Goal: Information Seeking & Learning: Learn about a topic

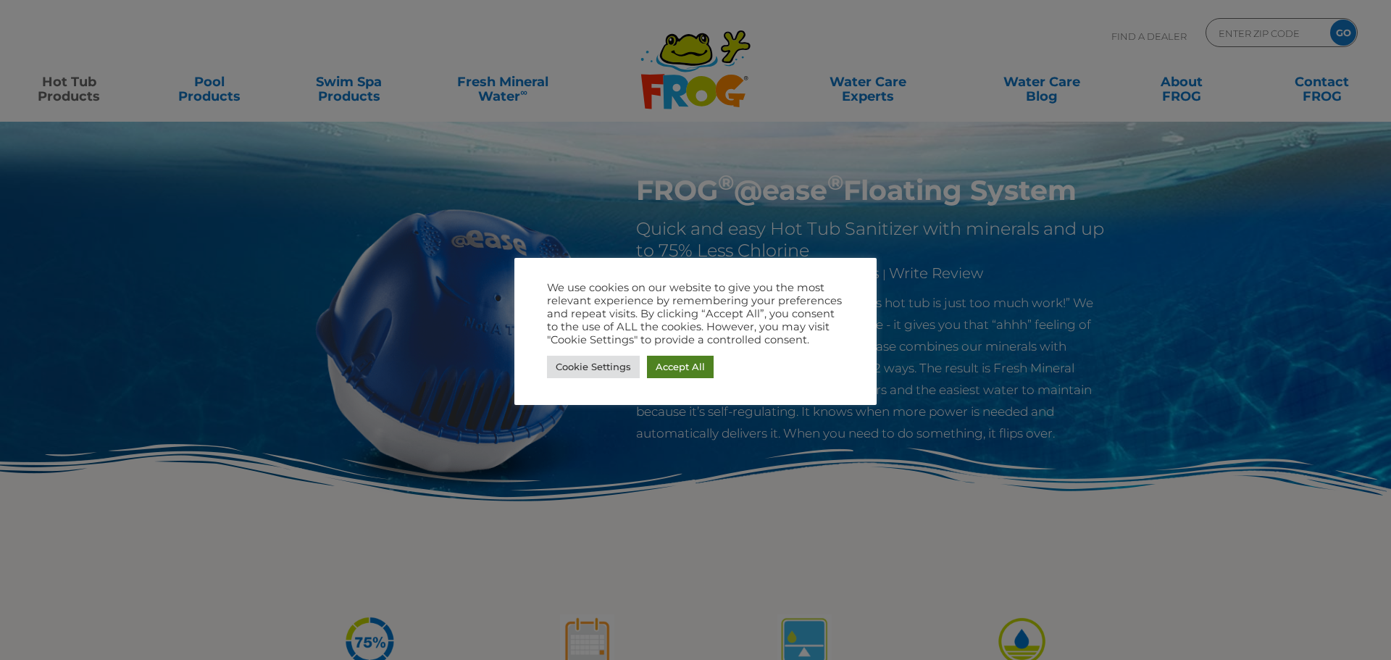
click at [683, 369] on link "Accept All" at bounding box center [680, 367] width 67 height 22
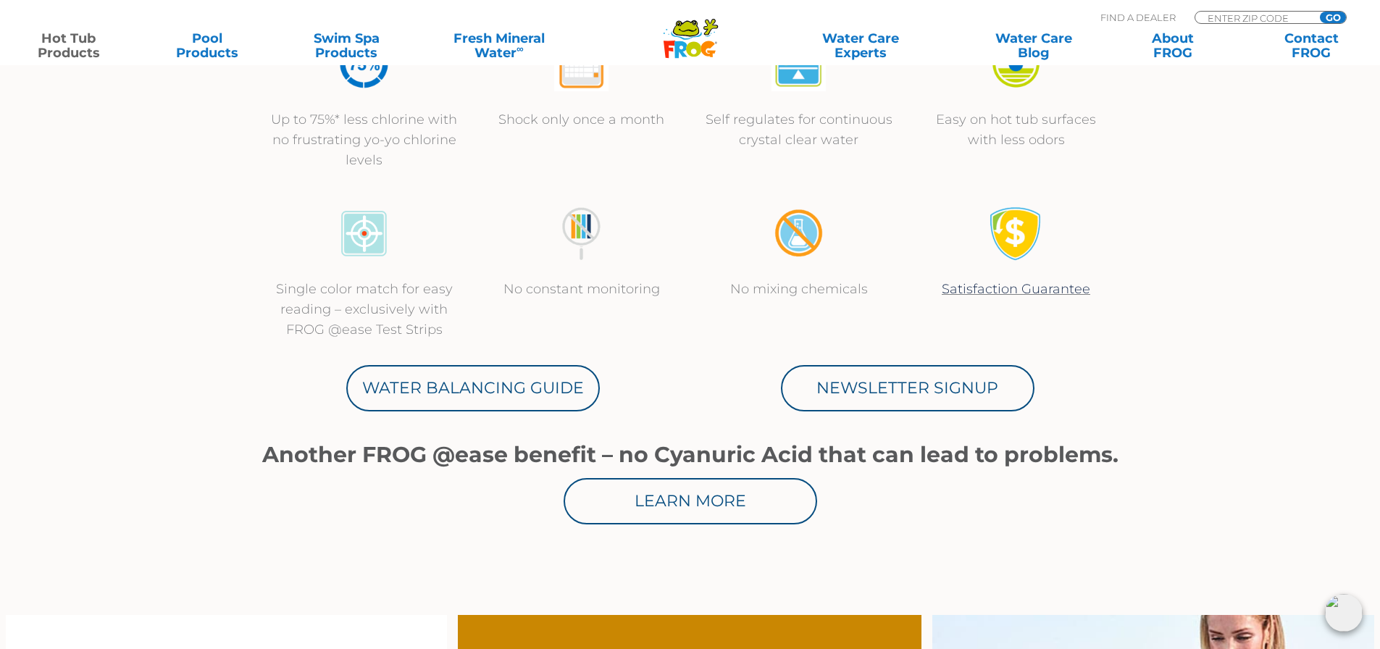
scroll to position [579, 0]
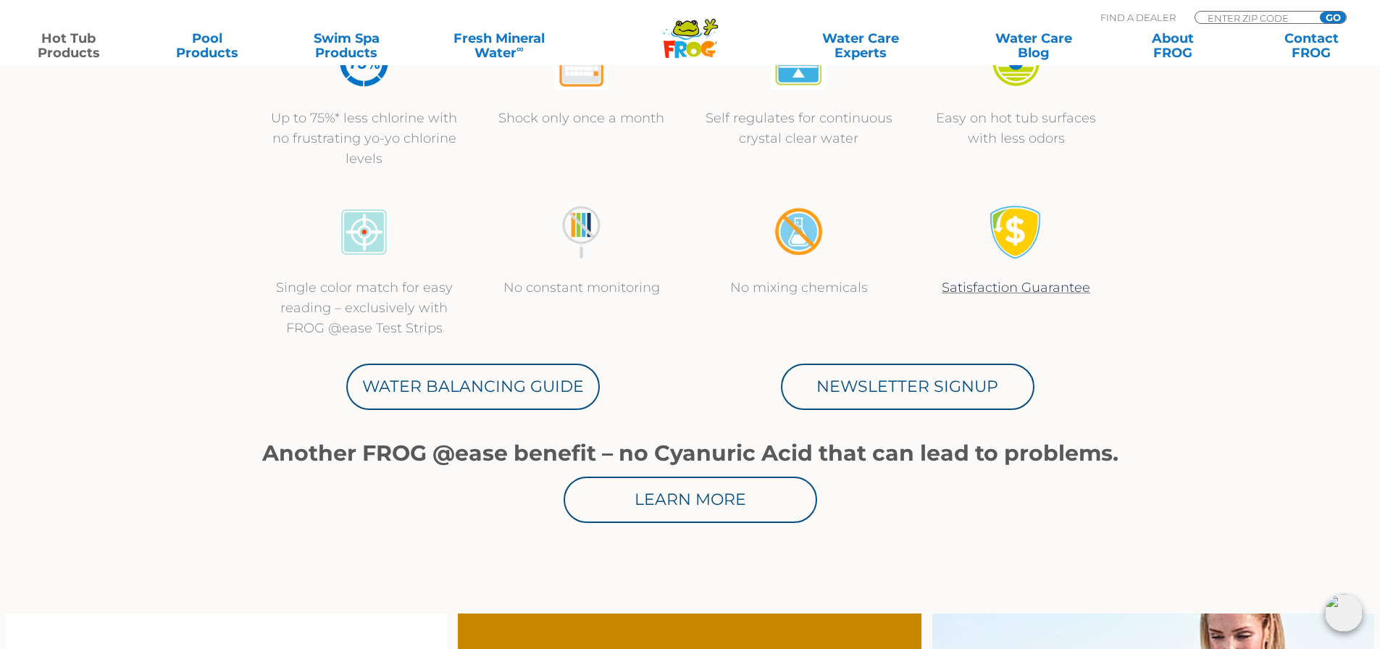
click at [501, 388] on link "Water Balancing Guide" at bounding box center [473, 387] width 254 height 46
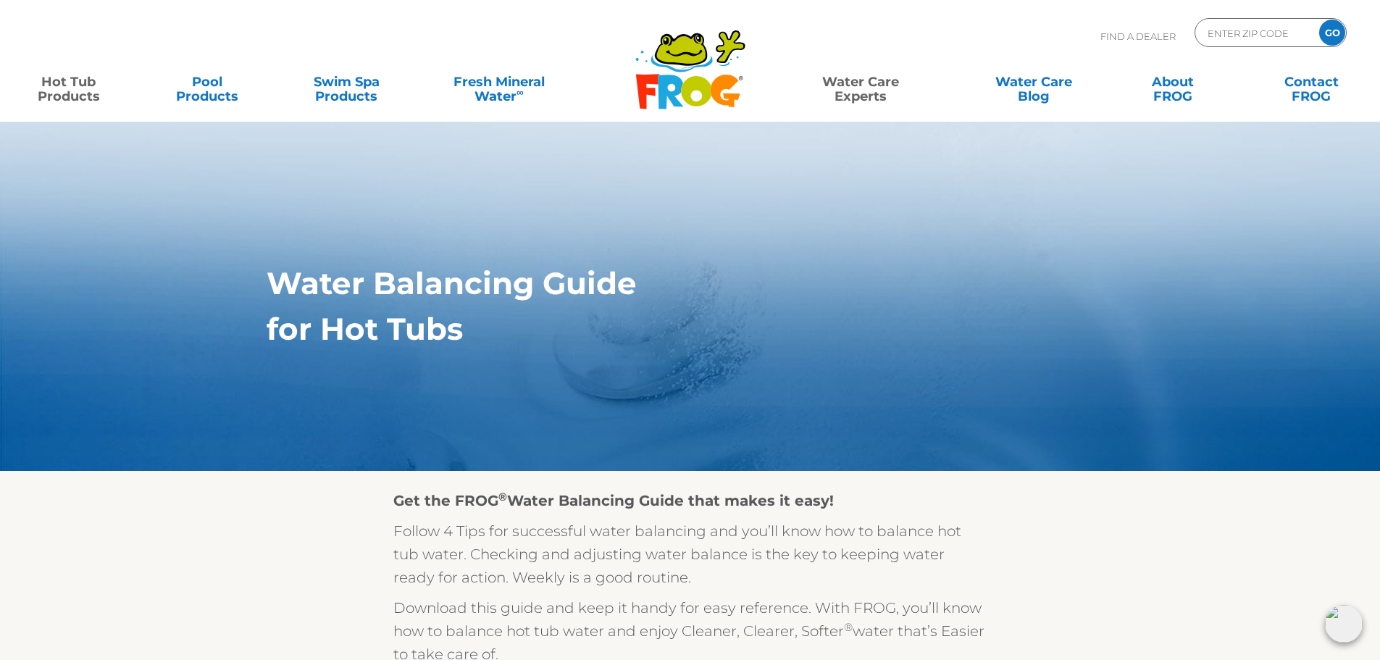
click at [71, 83] on link "Hot Tub Products" at bounding box center [68, 81] width 108 height 29
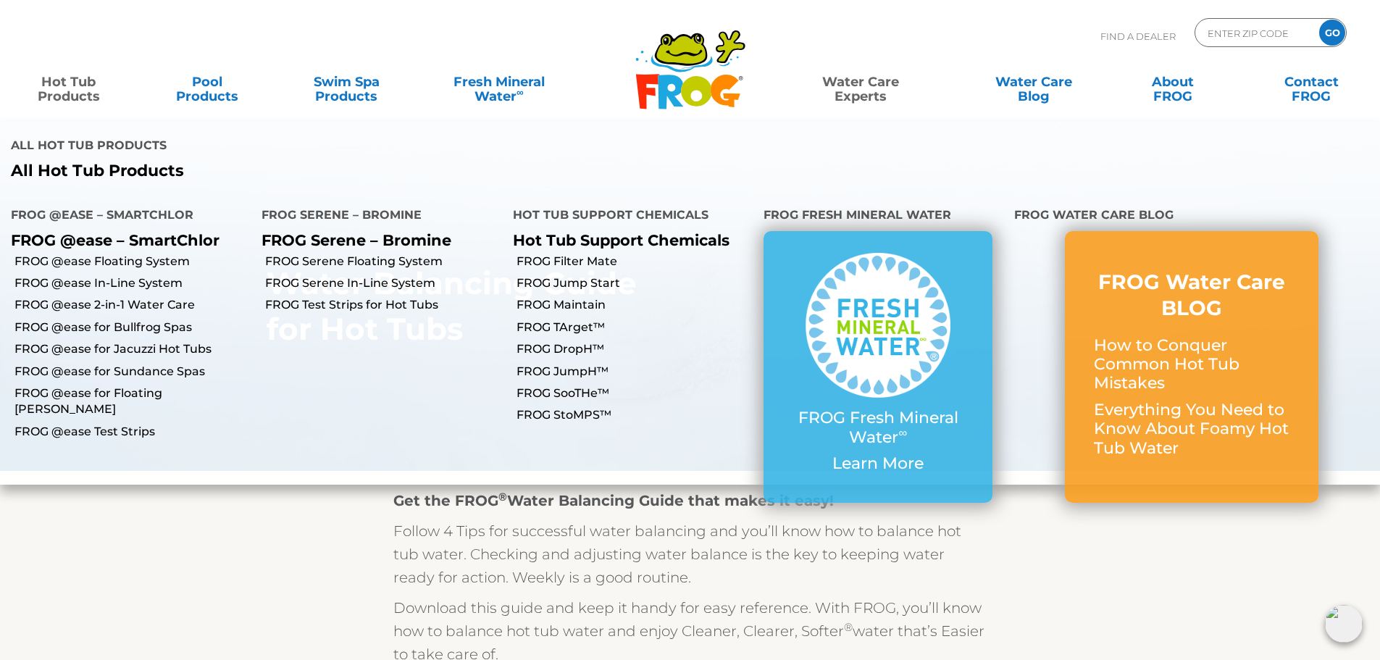
click at [133, 254] on link "FROG @ease Floating System" at bounding box center [132, 262] width 236 height 16
click at [137, 254] on link "FROG @ease Floating System" at bounding box center [132, 262] width 236 height 16
click at [92, 254] on link "FROG @ease Floating System" at bounding box center [132, 262] width 236 height 16
click at [96, 254] on link "FROG @ease Floating System" at bounding box center [132, 262] width 236 height 16
click at [56, 254] on link "FROG @ease Floating System" at bounding box center [132, 262] width 236 height 16
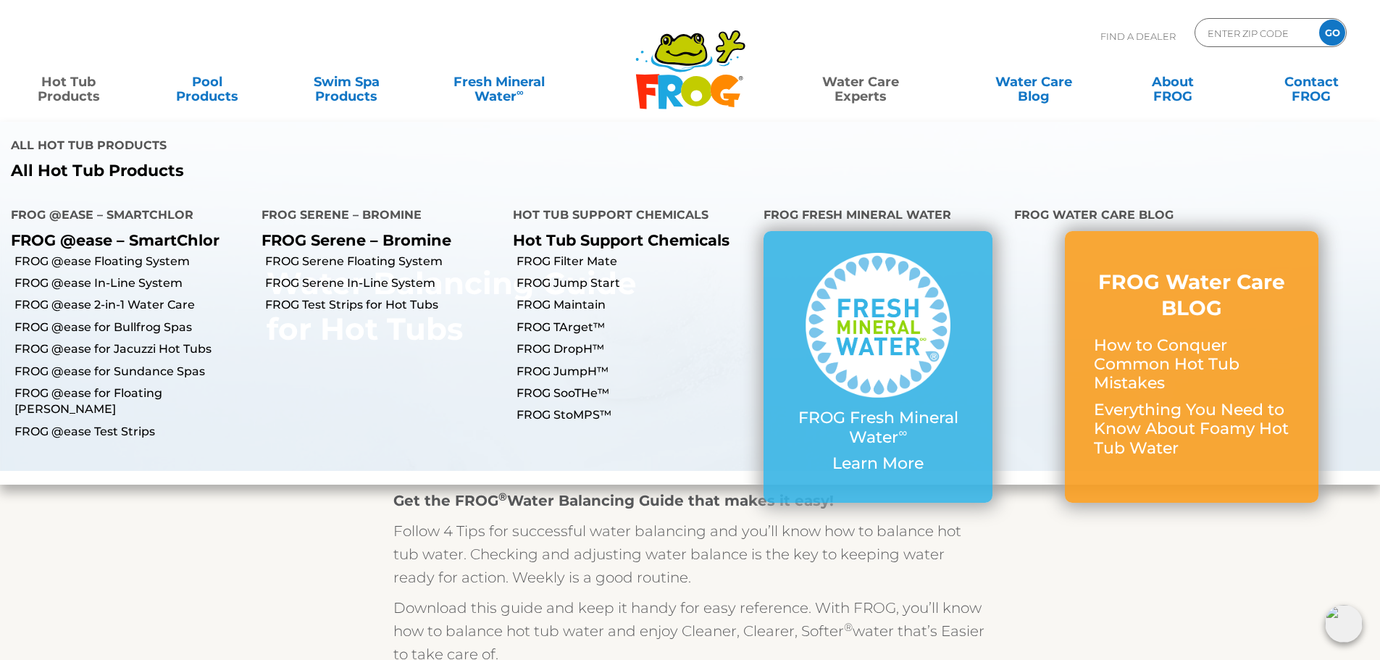
click at [64, 275] on link "FROG @ease In-Line System" at bounding box center [132, 283] width 236 height 16
click at [75, 254] on link "FROG @ease Floating System" at bounding box center [132, 262] width 236 height 16
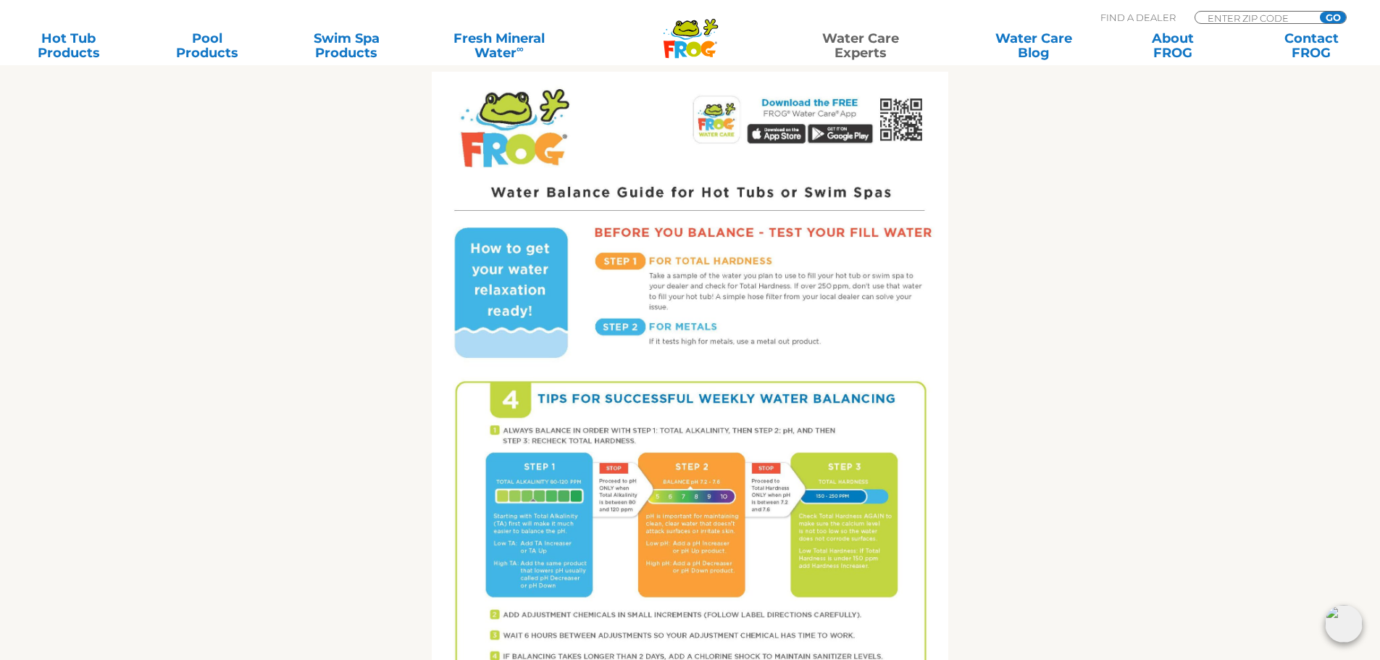
scroll to position [1667, 0]
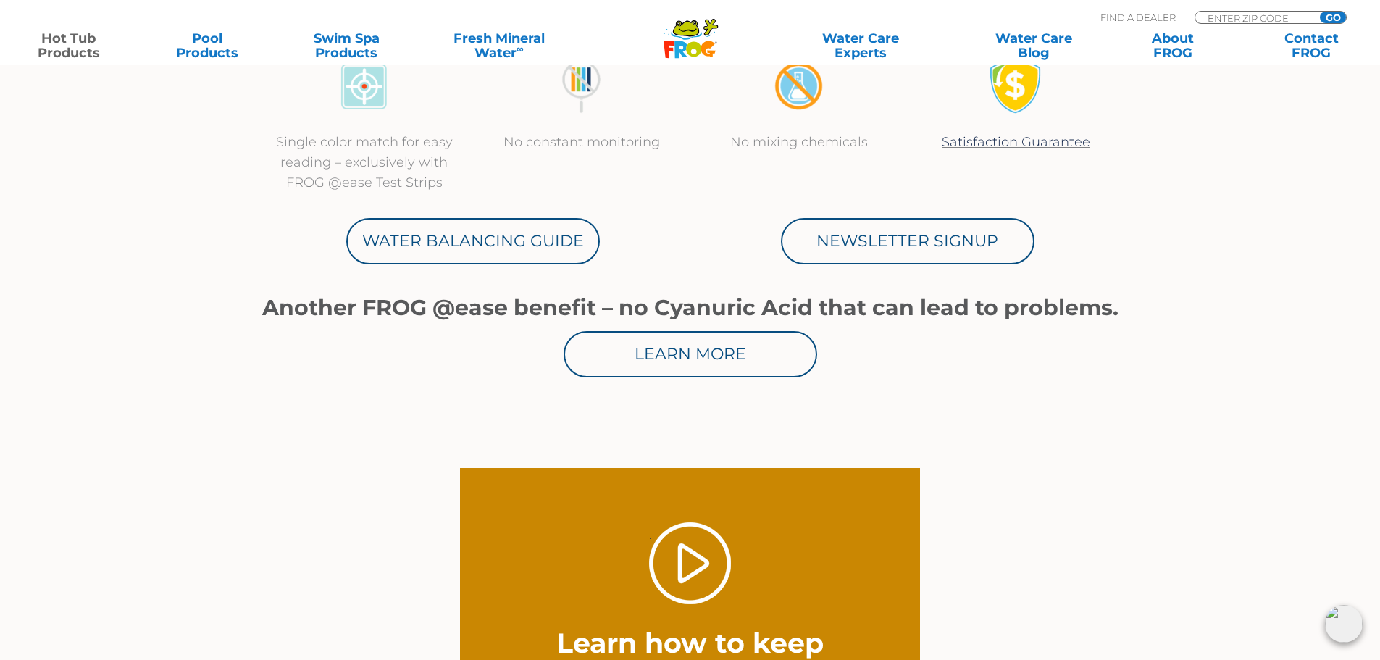
scroll to position [1377, 0]
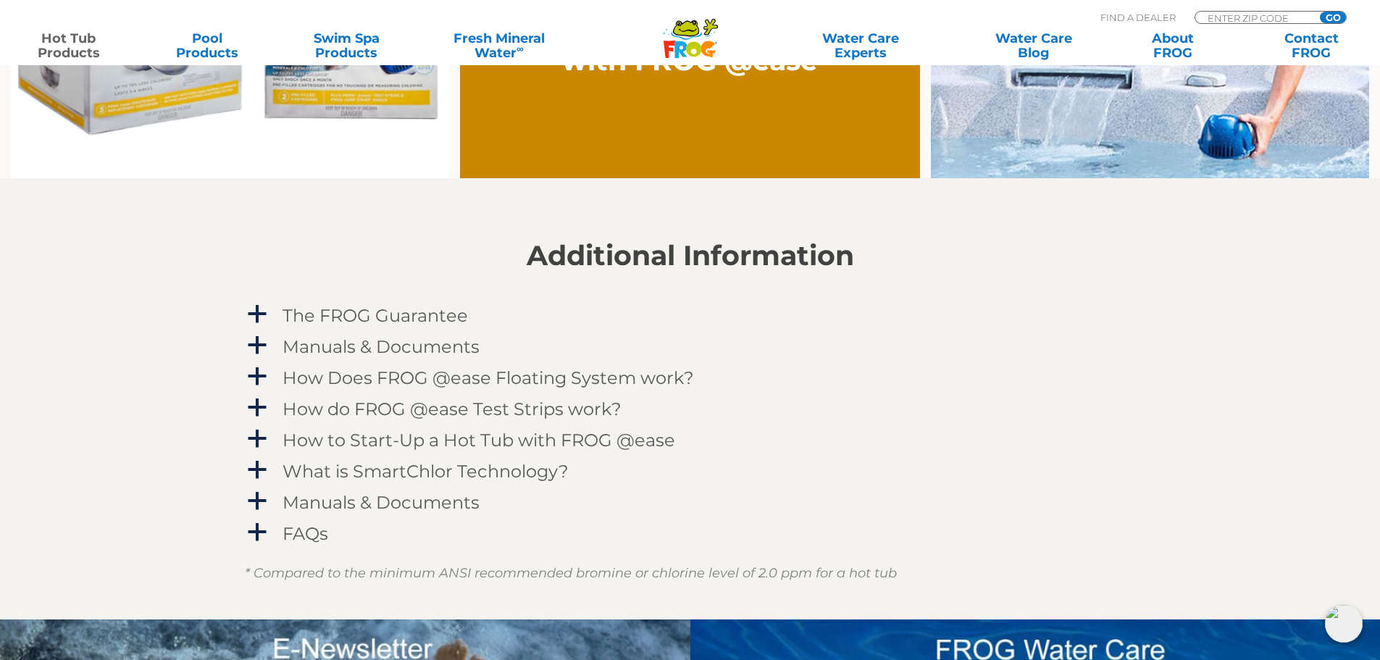
click at [593, 376] on h4 "How Does FROG @ease Floating System work?" at bounding box center [489, 378] width 412 height 20
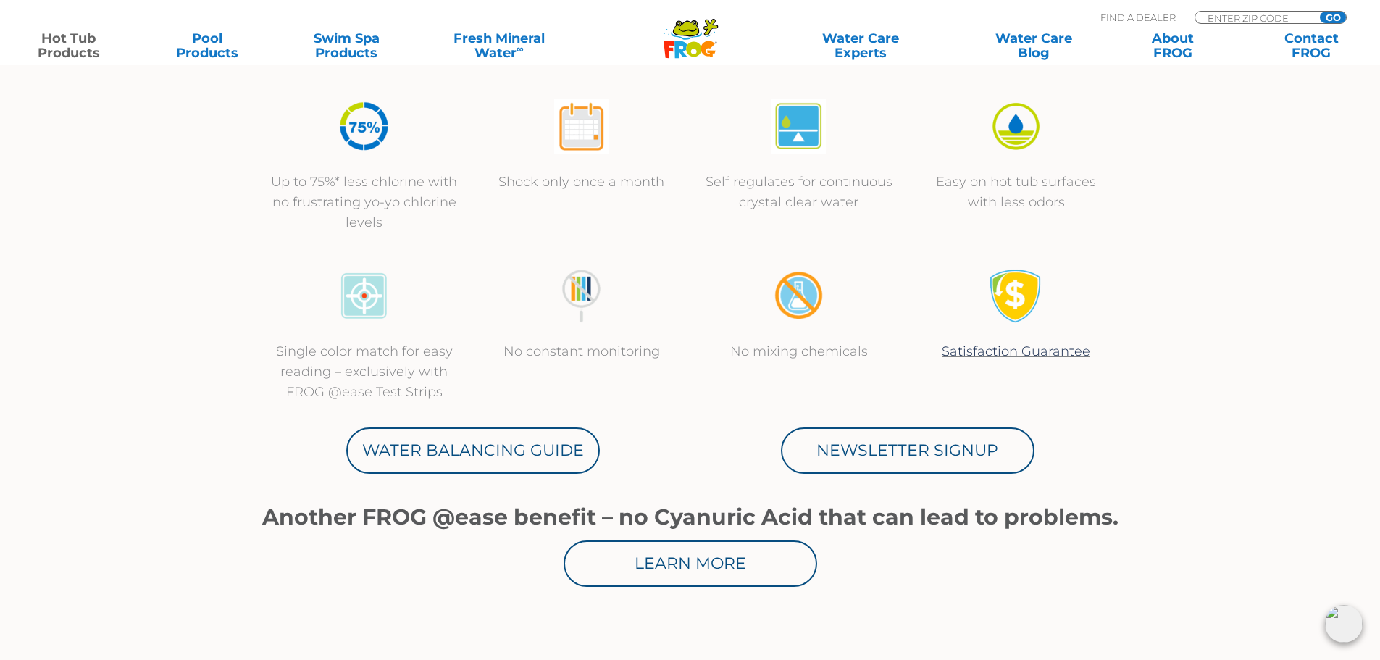
scroll to position [512, 0]
